Goal: Task Accomplishment & Management: Manage account settings

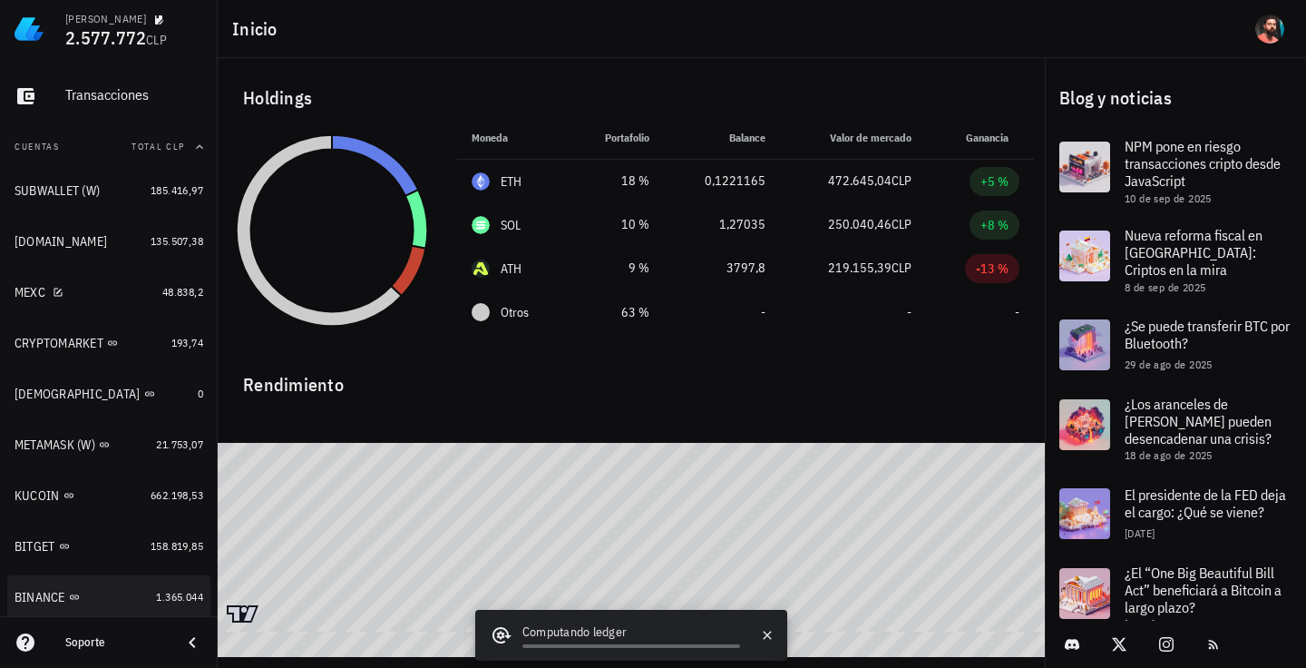
scroll to position [237, 0]
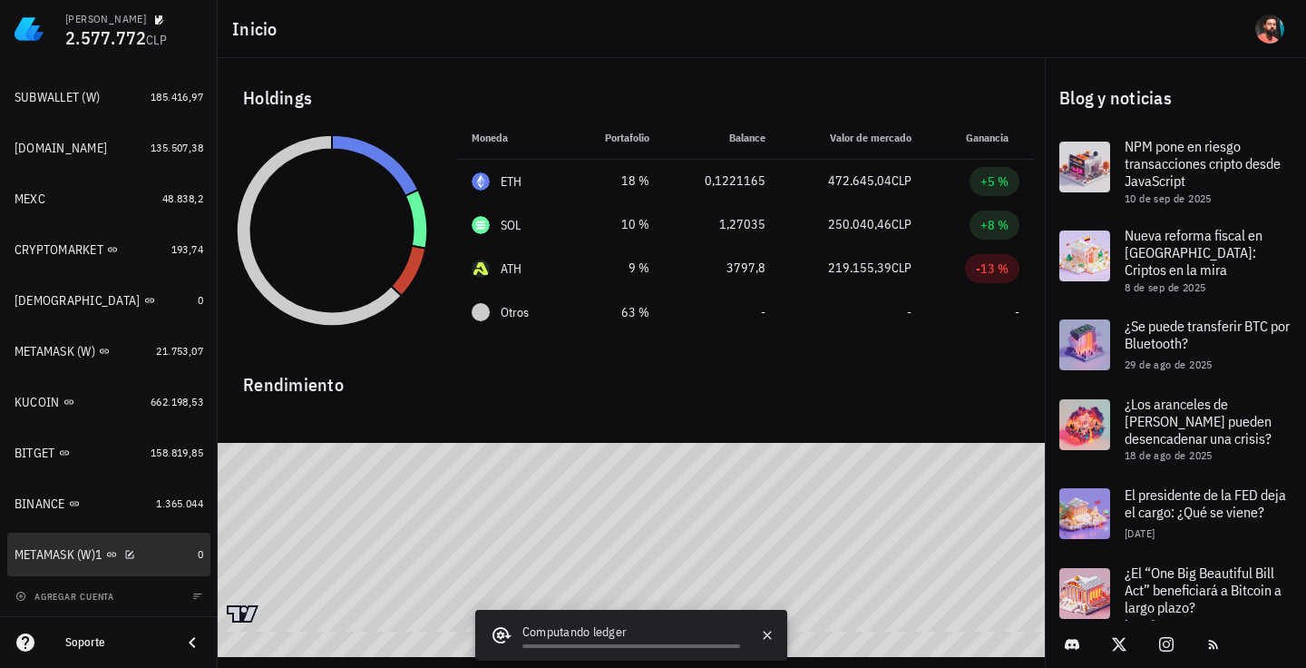
click at [152, 543] on div "METAMASK (W)1" at bounding box center [103, 554] width 176 height 39
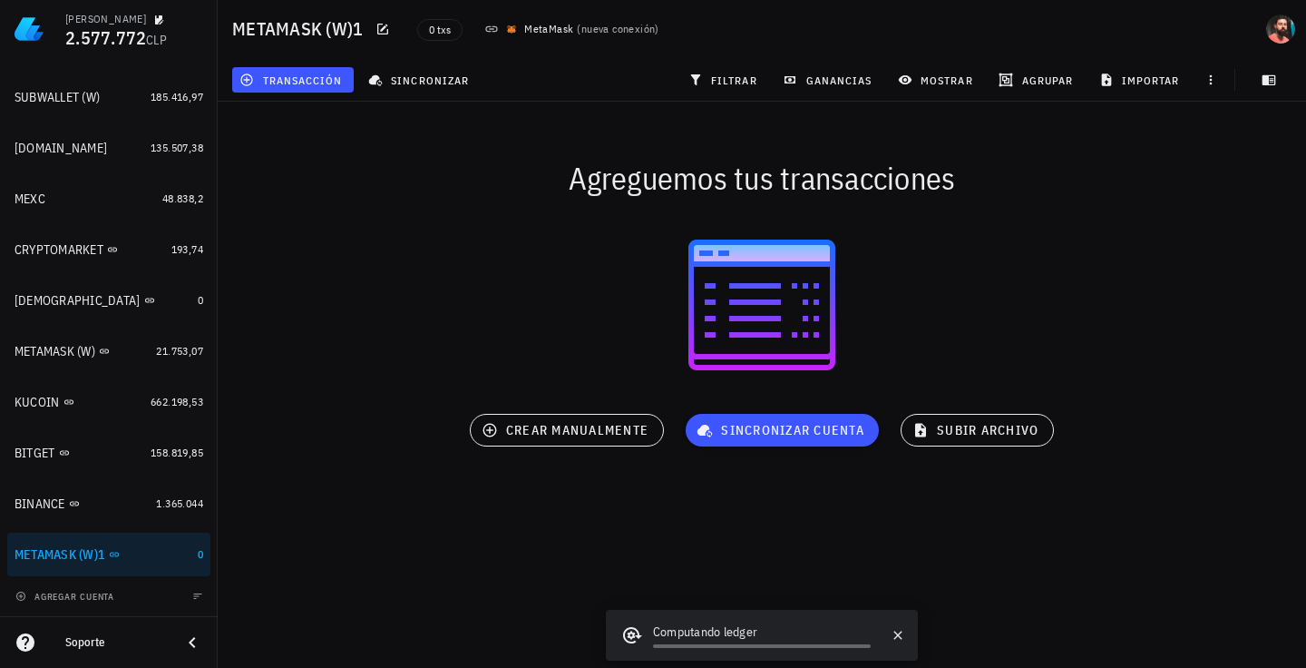
click at [517, 548] on div "FELIPE SALGADO 2.577.772 CLP Inicio Portafolio Impuestos Transacciones Cuentas …" at bounding box center [653, 334] width 1306 height 668
click at [156, 495] on div "1.365.044" at bounding box center [179, 503] width 47 height 18
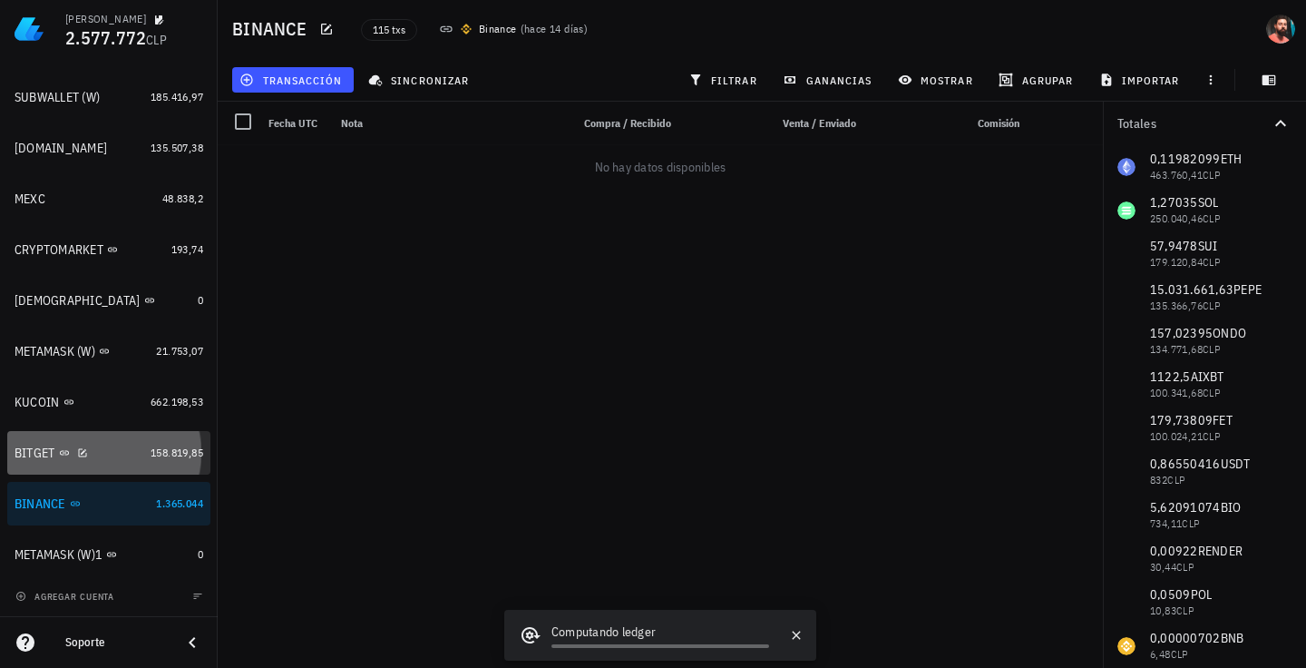
click at [151, 463] on link "BITGET 158.819,85" at bounding box center [108, 453] width 203 height 44
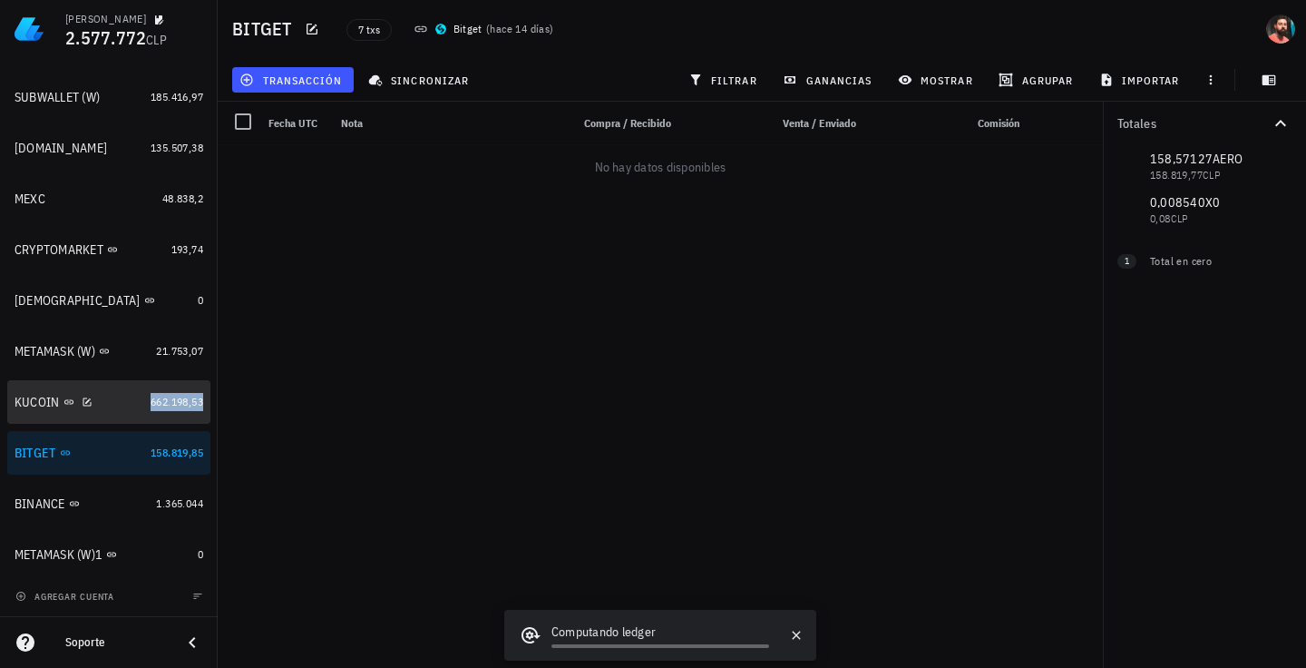
click at [154, 405] on span "662.198,53" at bounding box center [177, 402] width 53 height 14
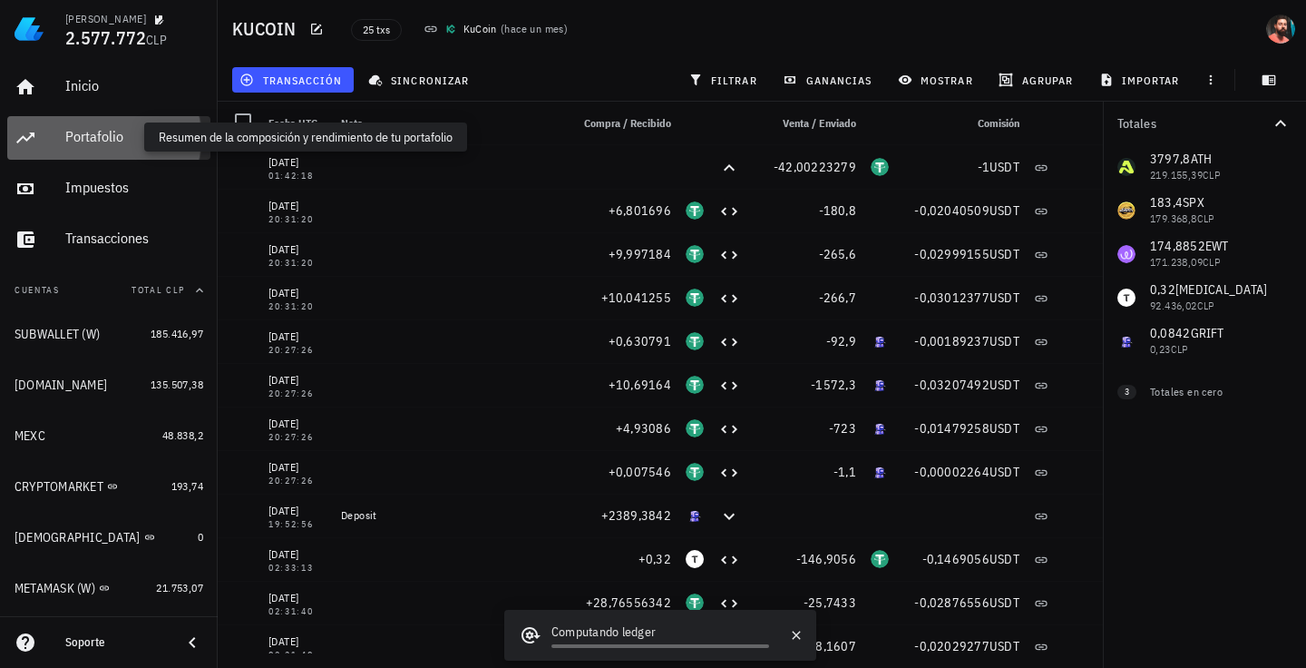
click at [103, 135] on div "Portafolio" at bounding box center [134, 136] width 138 height 17
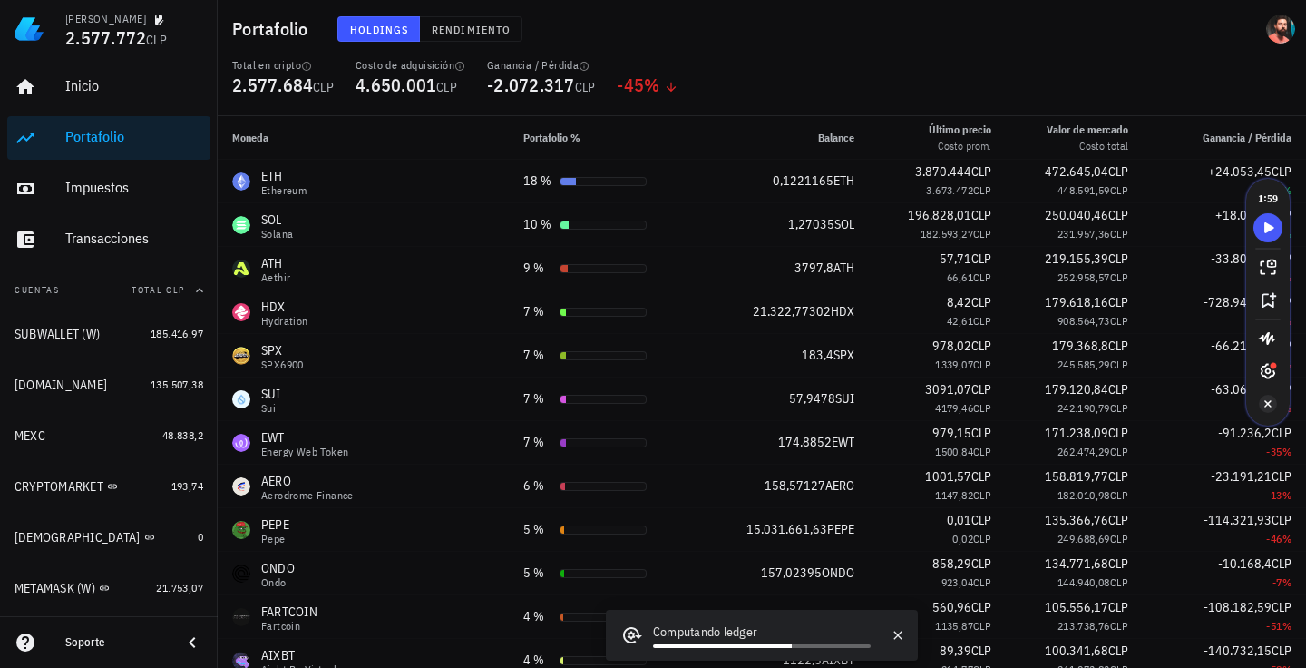
click at [1265, 400] on icon "Turn Off Speechify button" at bounding box center [1268, 404] width 18 height 18
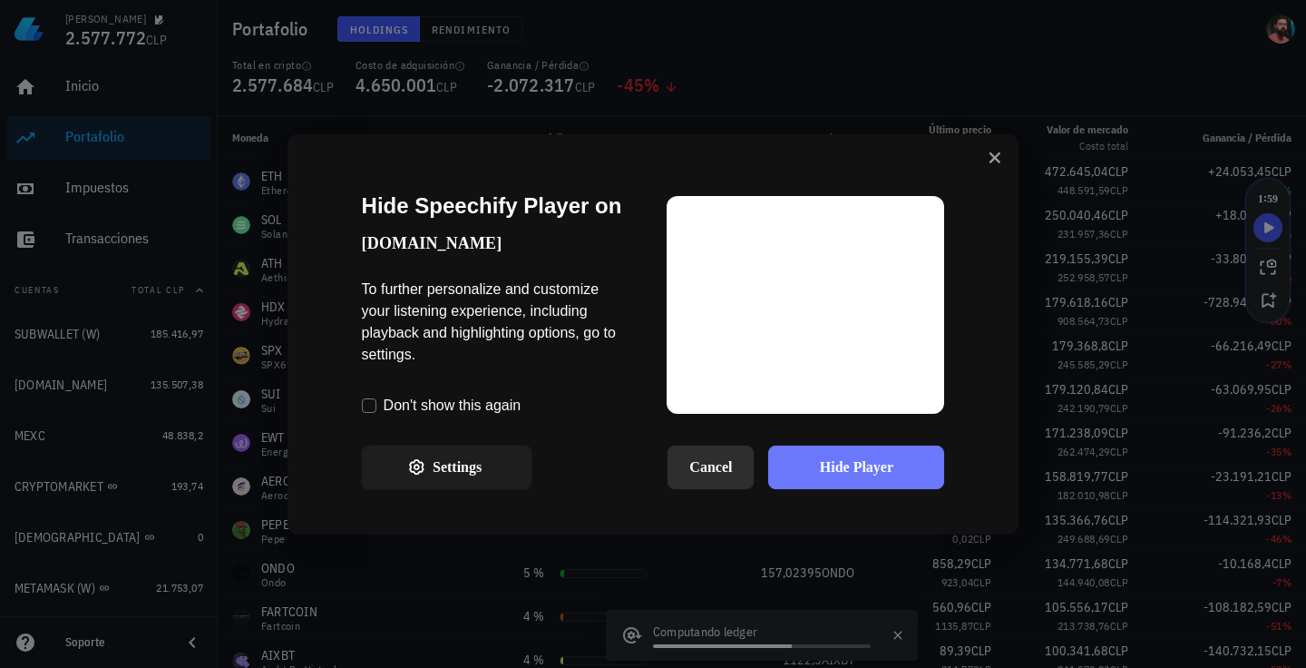
click at [728, 471] on button "Cancel" at bounding box center [711, 467] width 86 height 44
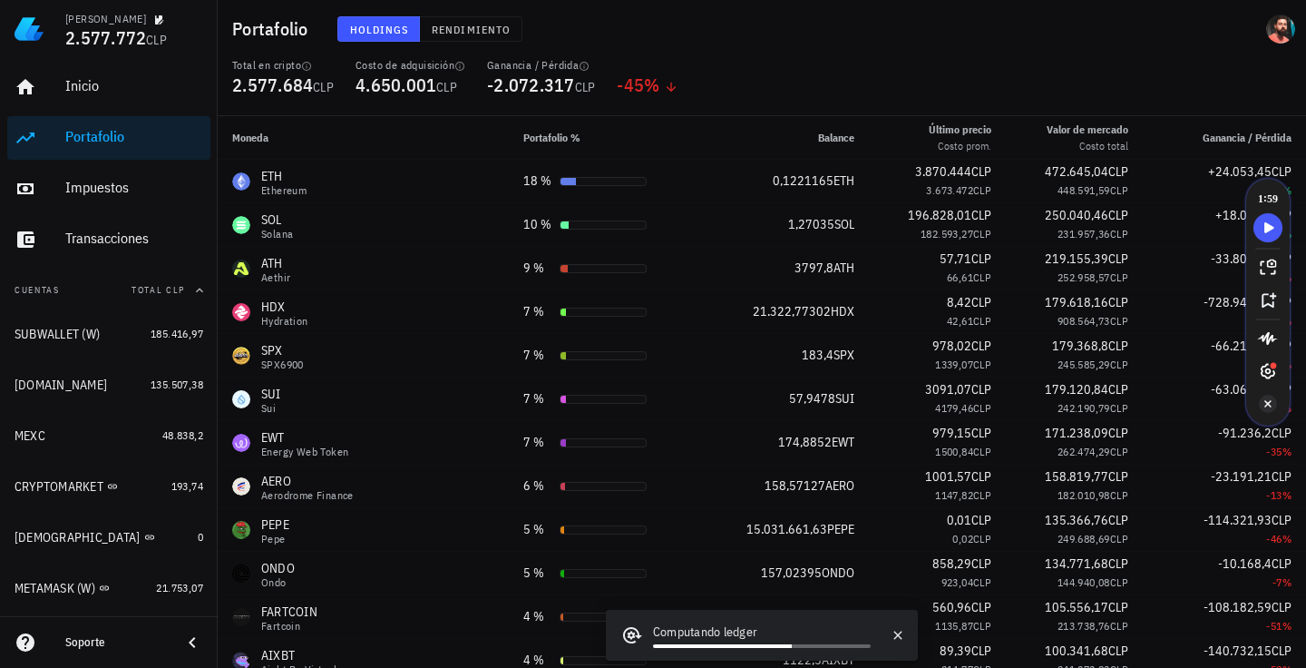
click at [1265, 405] on icon "Turn Off Speechify button" at bounding box center [1268, 404] width 18 height 18
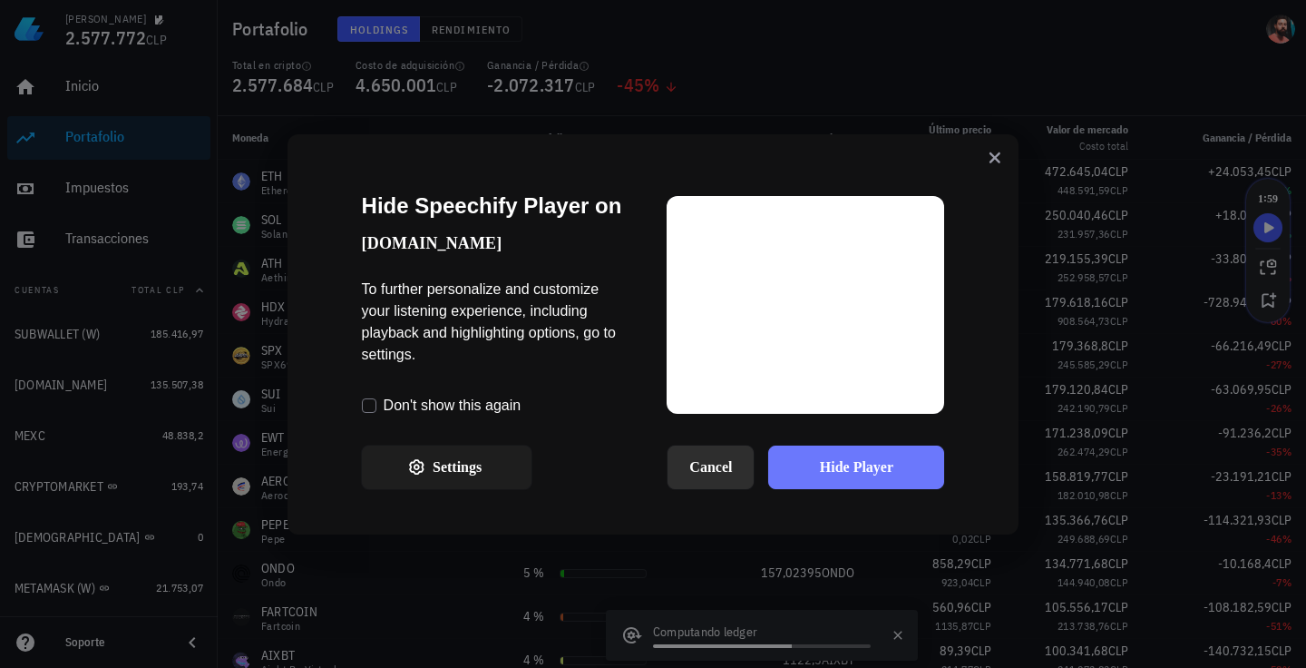
click at [735, 467] on button "Cancel" at bounding box center [711, 467] width 86 height 44
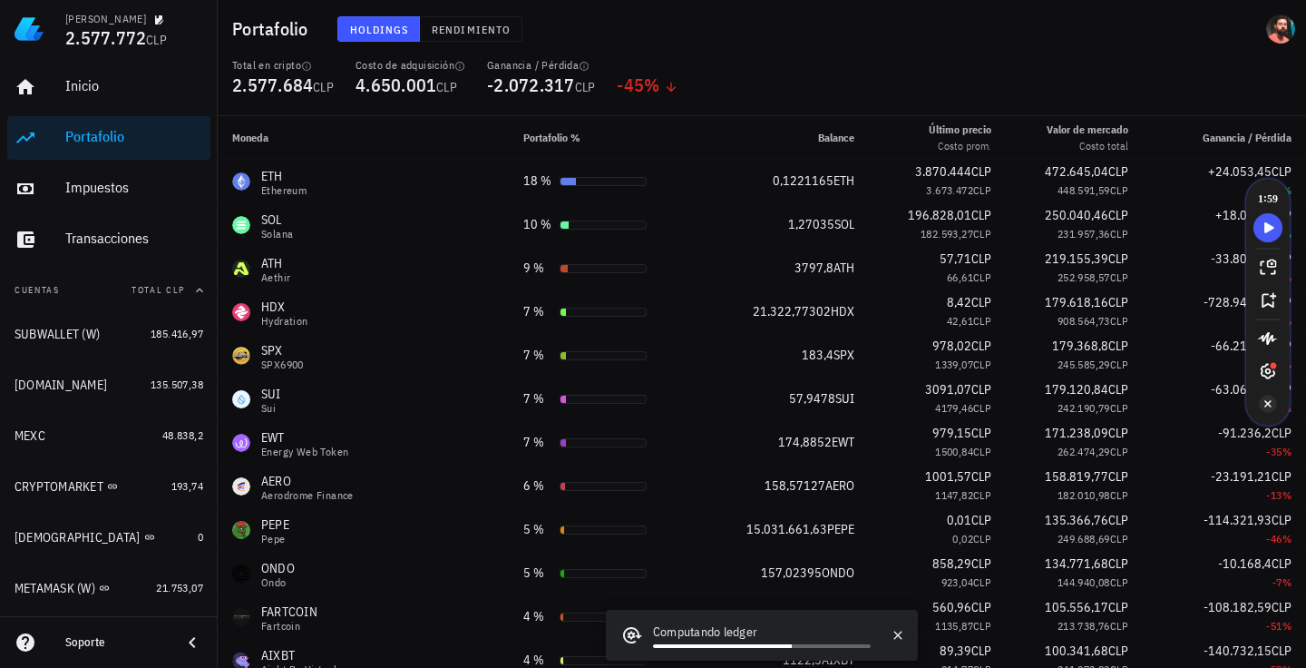
click at [1266, 395] on icon "Turn Off Speechify button" at bounding box center [1268, 404] width 18 height 18
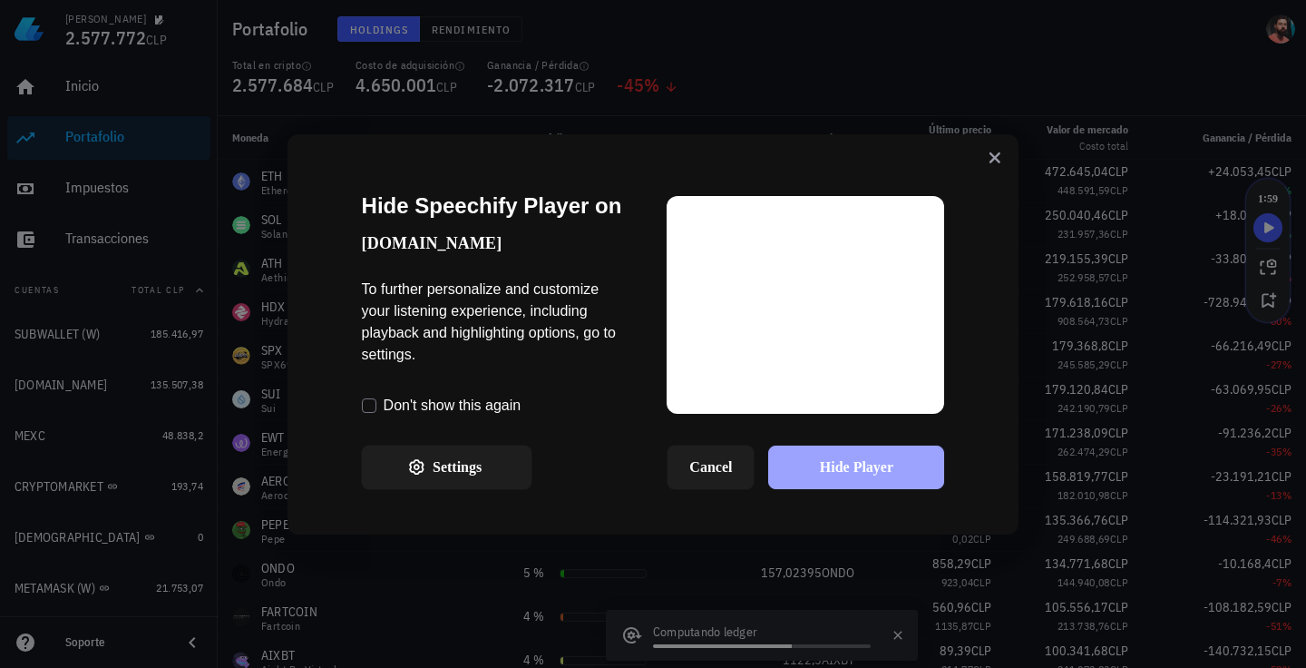
click at [845, 474] on button "Hide Player" at bounding box center [856, 467] width 176 height 44
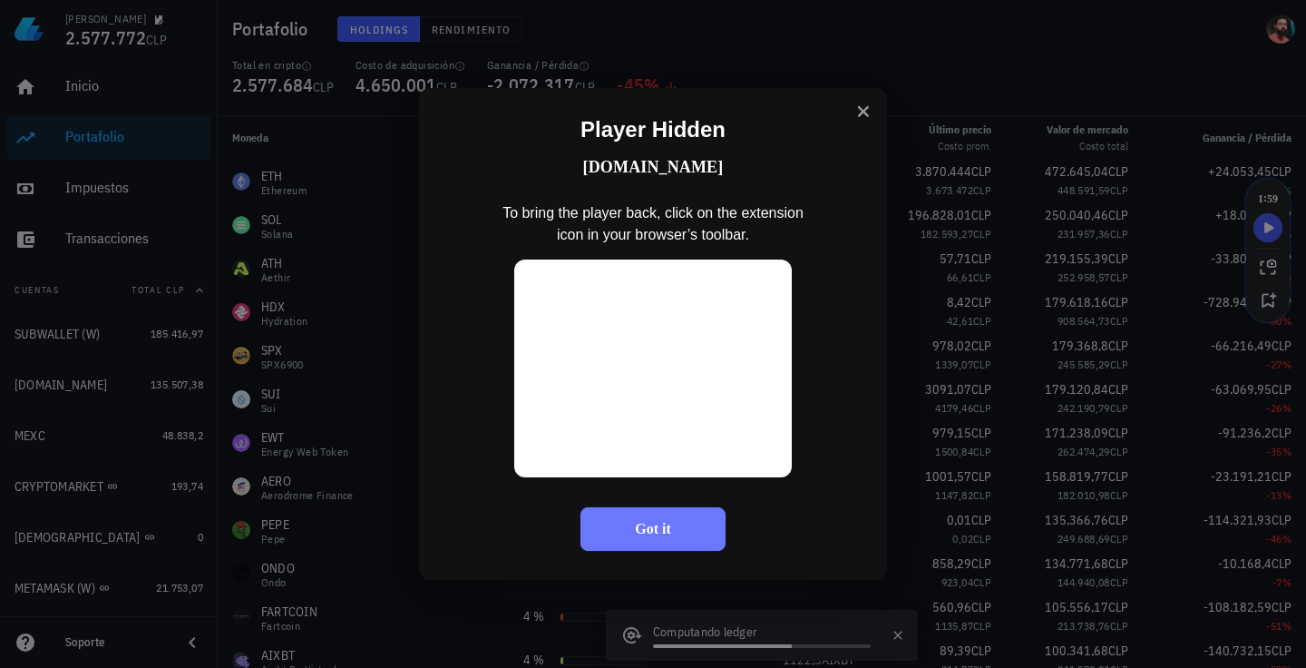
click at [864, 116] on icon at bounding box center [863, 111] width 29 height 29
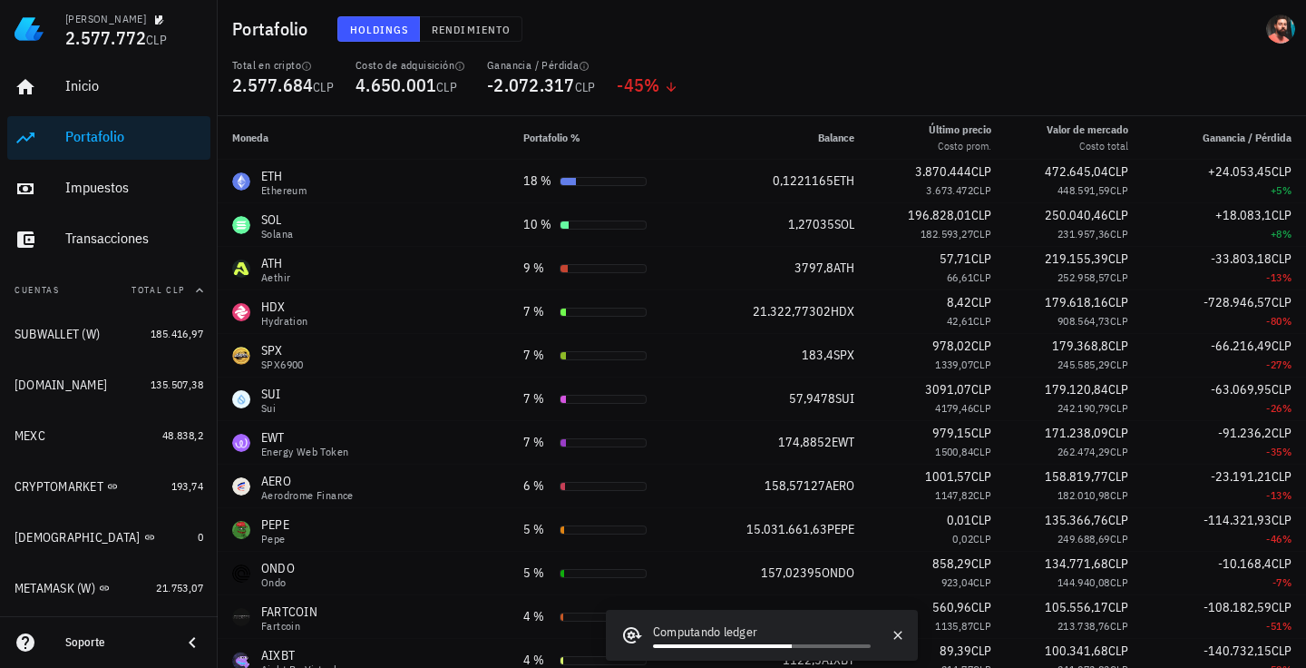
click at [1022, 90] on div "Total en cripto 2.577.684 CLP Costo de adquisición 4.650.001 CLP Ganancia / Pér…" at bounding box center [761, 87] width 1081 height 58
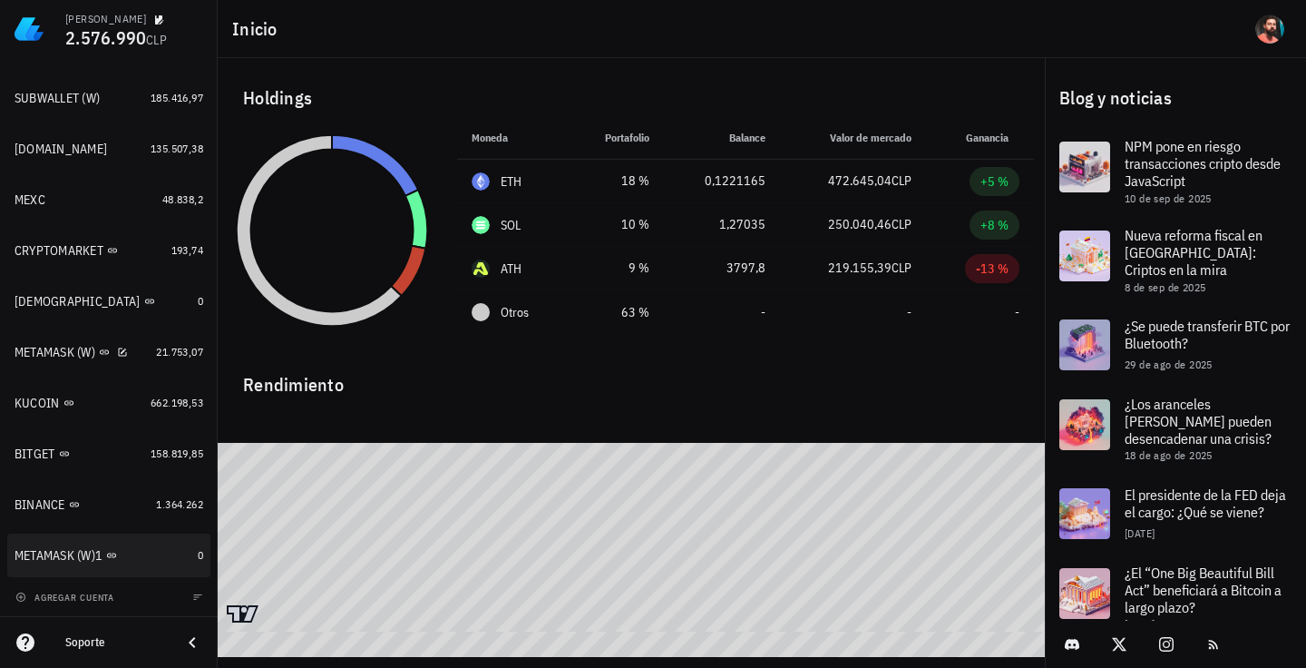
scroll to position [237, 0]
click at [179, 559] on div "METAMASK (W)1" at bounding box center [103, 554] width 176 height 17
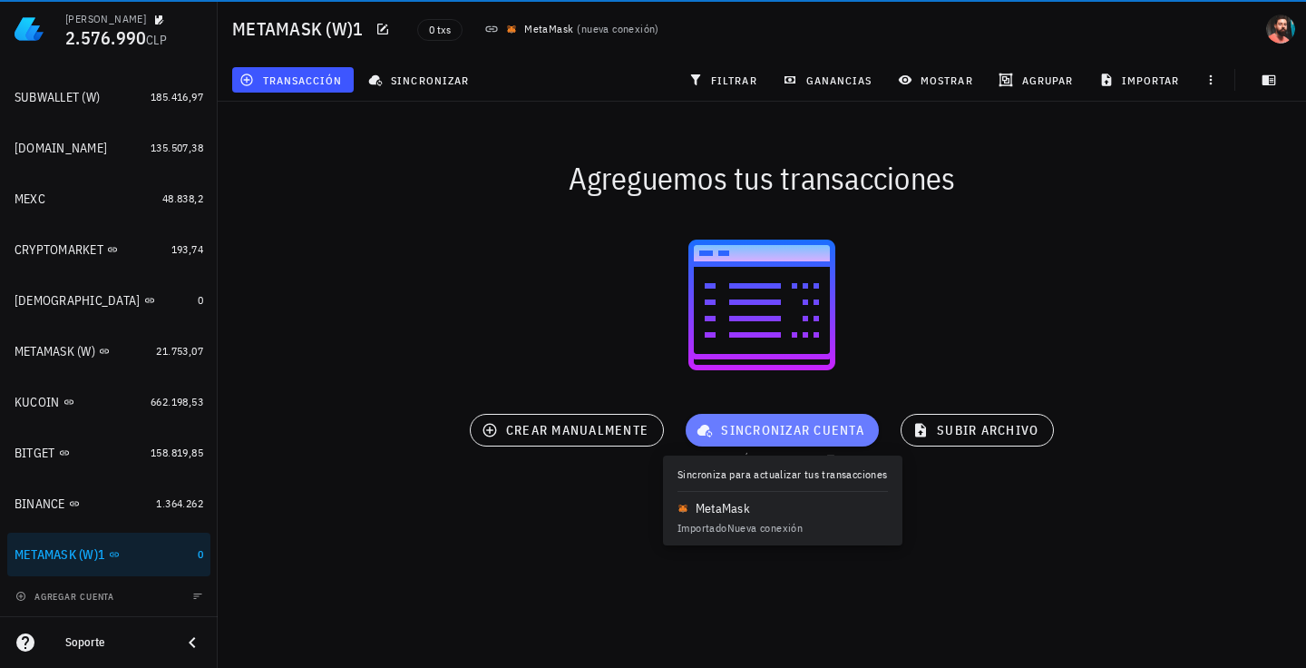
click at [727, 422] on span "sincronizar cuenta" at bounding box center [782, 430] width 164 height 16
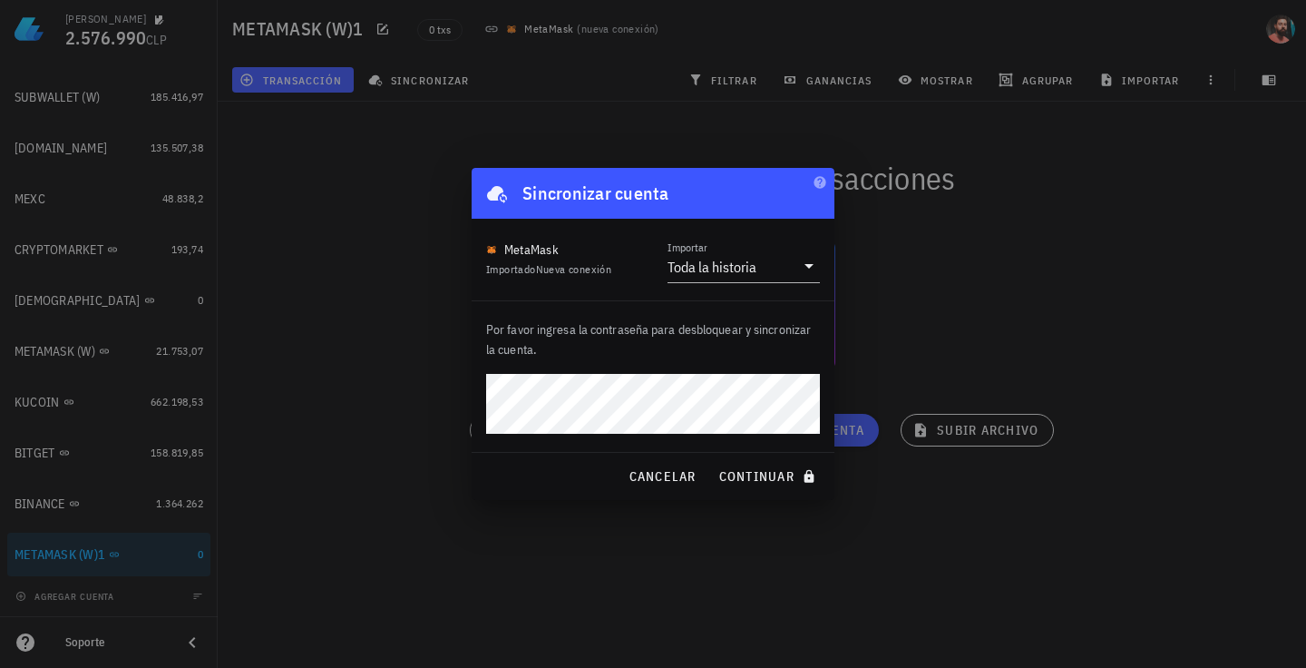
click at [711, 460] on button "continuar" at bounding box center [769, 476] width 116 height 33
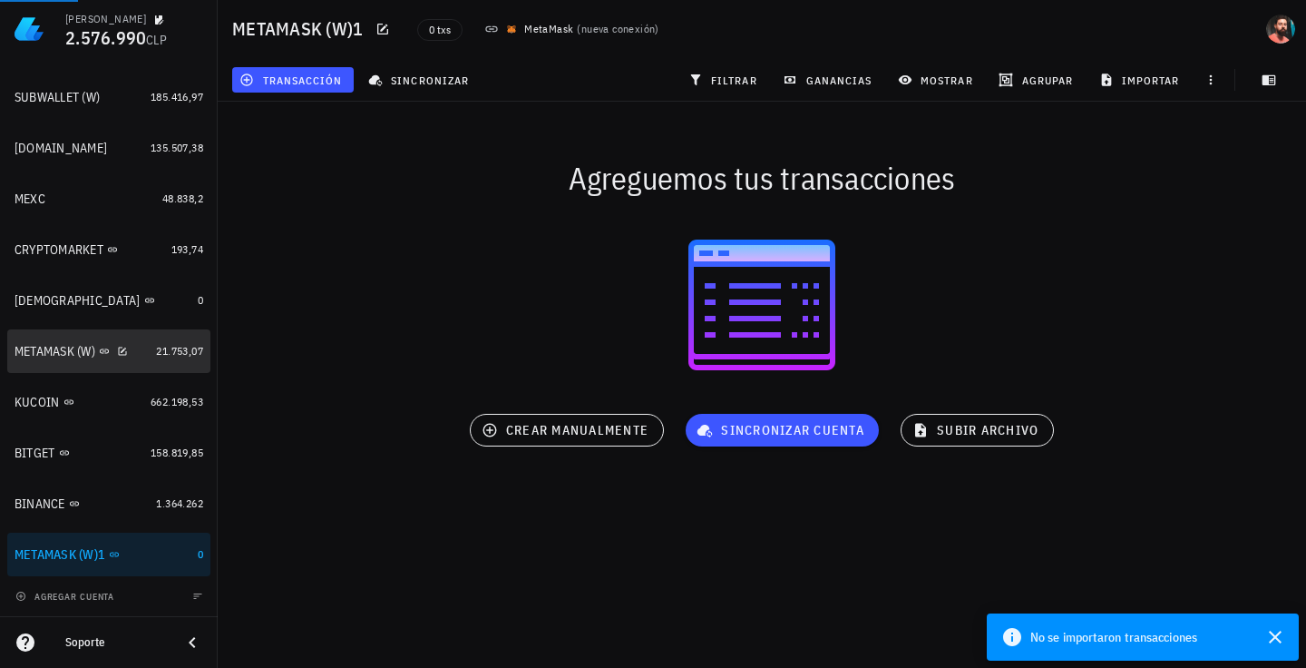
click at [136, 344] on link "METAMASK (W) 21.753,07" at bounding box center [108, 351] width 203 height 44
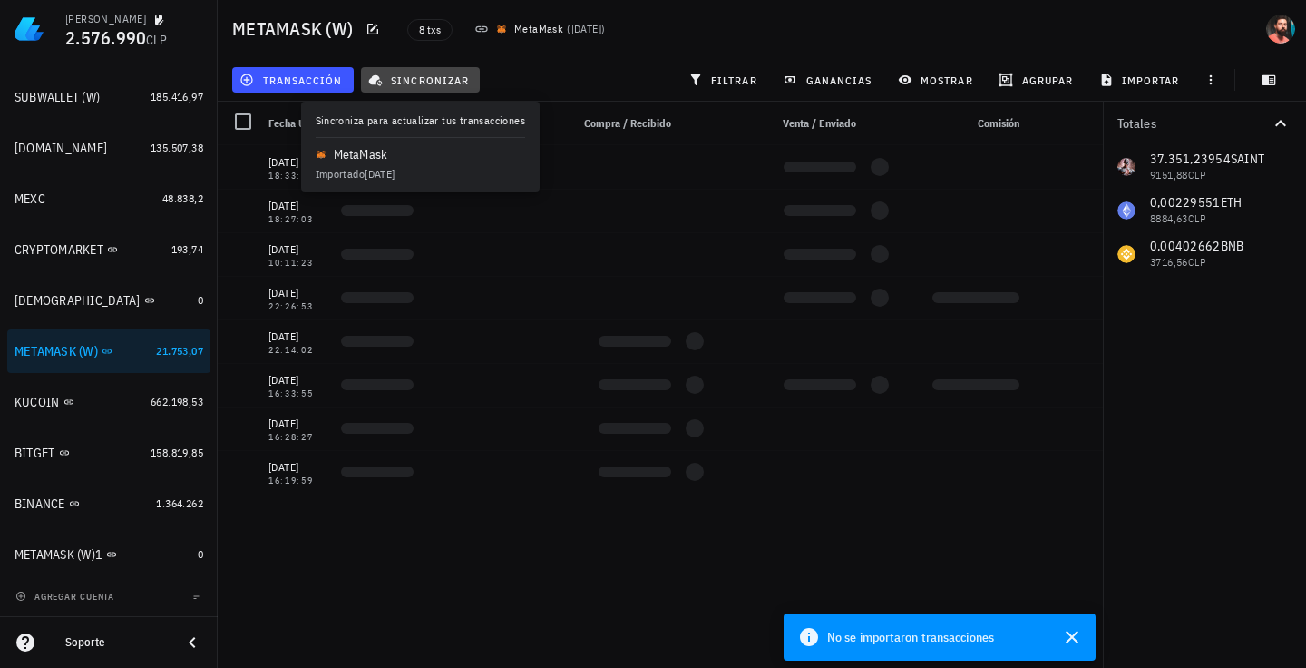
click at [455, 90] on button "sincronizar" at bounding box center [421, 79] width 120 height 25
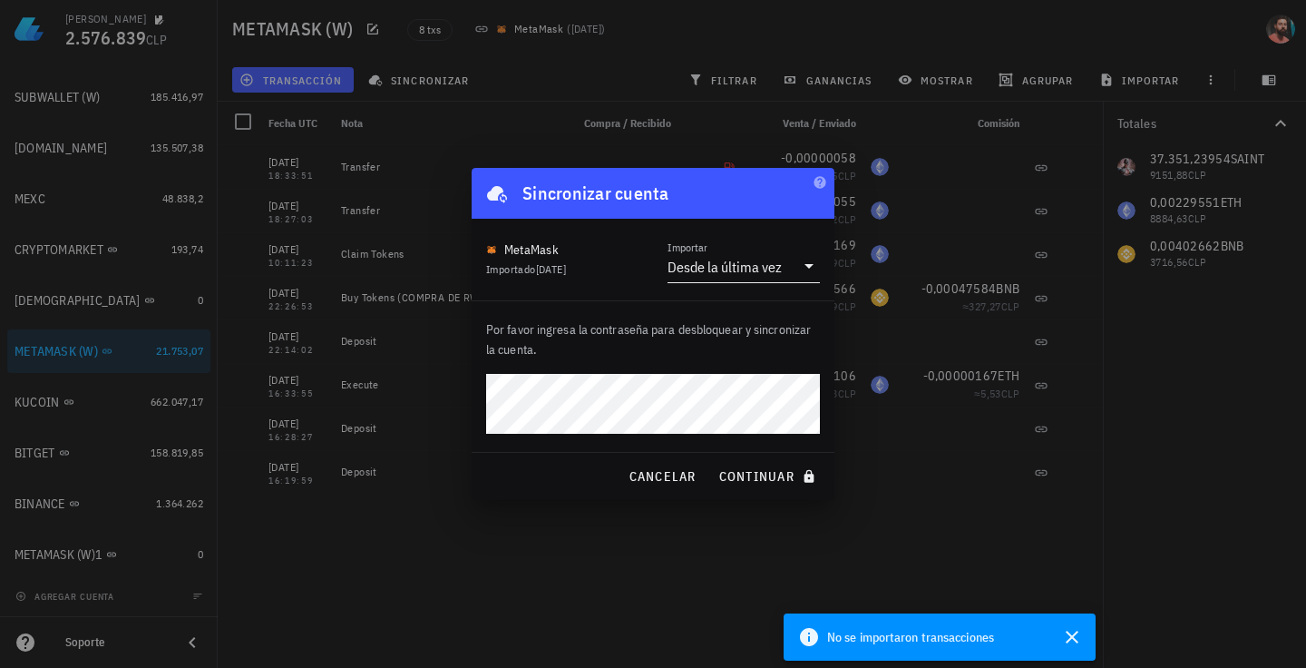
click at [752, 259] on div "Desde la última vez" at bounding box center [725, 267] width 114 height 18
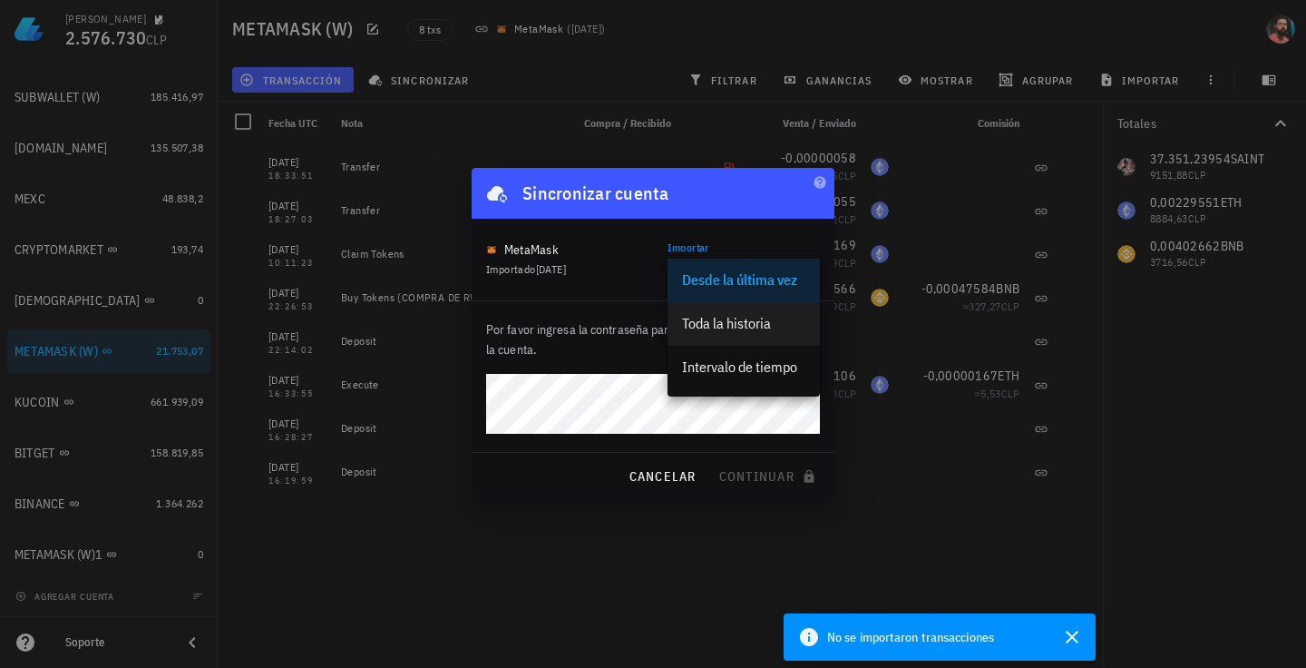
click at [754, 305] on div "Toda la historia" at bounding box center [743, 323] width 123 height 39
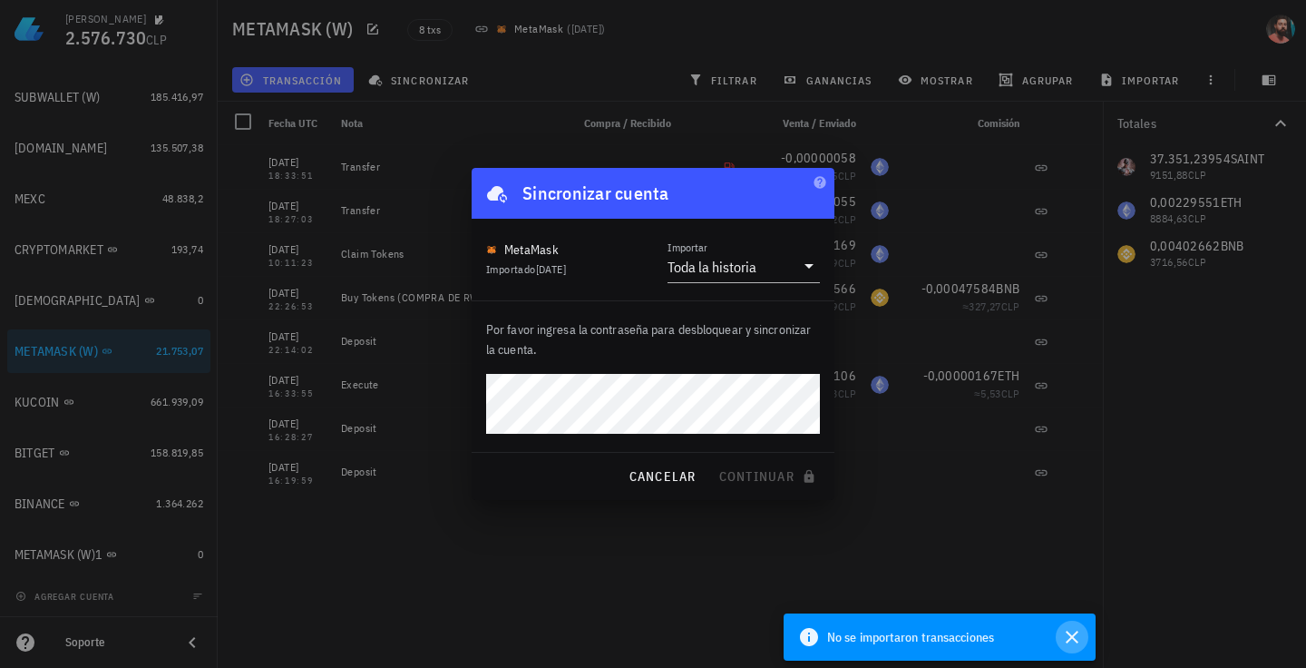
click at [1077, 637] on icon "button" at bounding box center [1072, 637] width 22 height 22
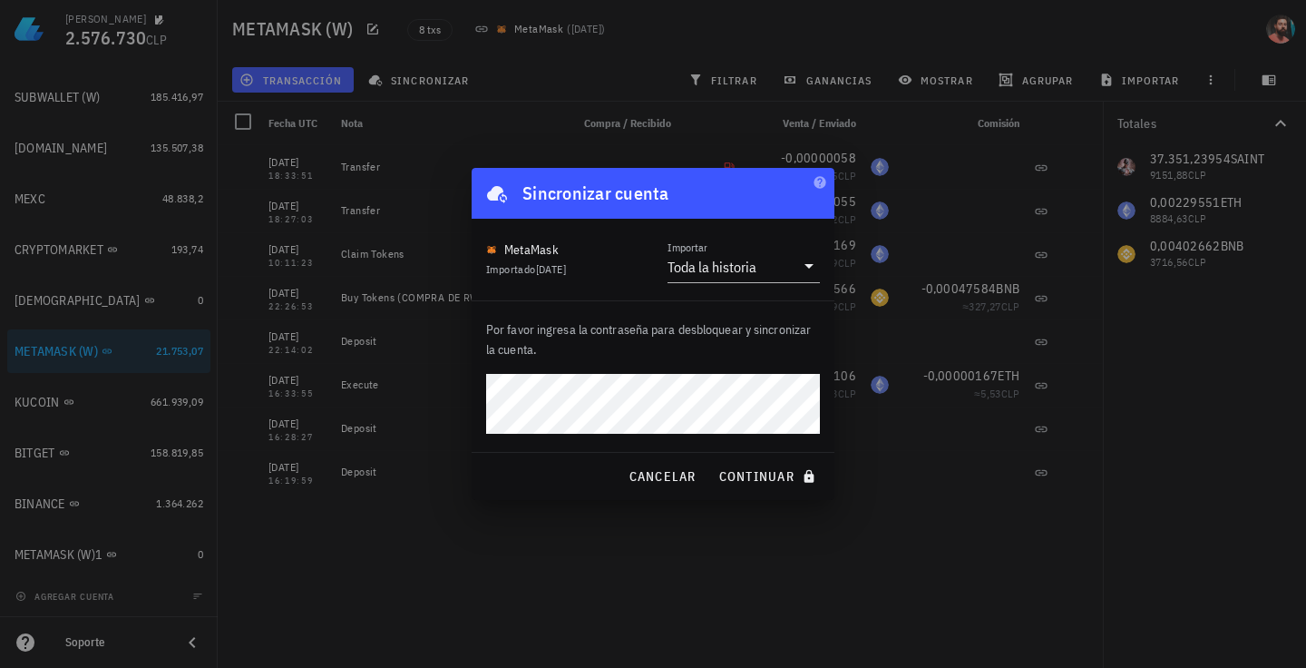
click at [711, 460] on button "continuar" at bounding box center [769, 476] width 116 height 33
